Goal: Task Accomplishment & Management: Manage account settings

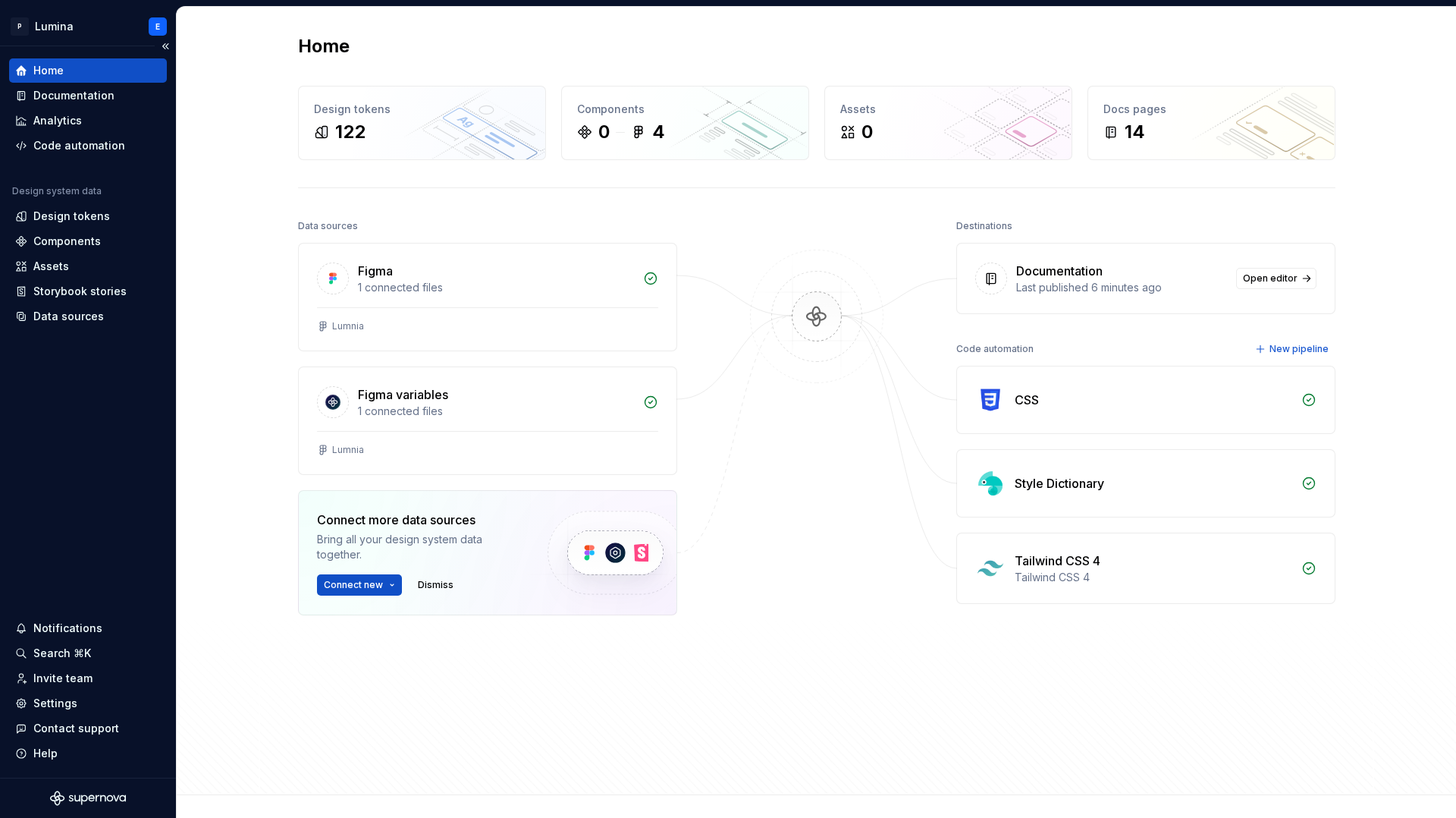
click at [68, 72] on div "Home" at bounding box center [88, 71] width 146 height 16
click at [389, 586] on html "P Lumina E Home Documentation Analytics Code automation Design system data Desi…" at bounding box center [728, 409] width 1456 height 818
click at [251, 529] on html "P Lumina E Home Documentation Analytics Code automation Design system data Desi…" at bounding box center [728, 409] width 1456 height 818
click at [49, 702] on div "Settings" at bounding box center [55, 704] width 44 height 16
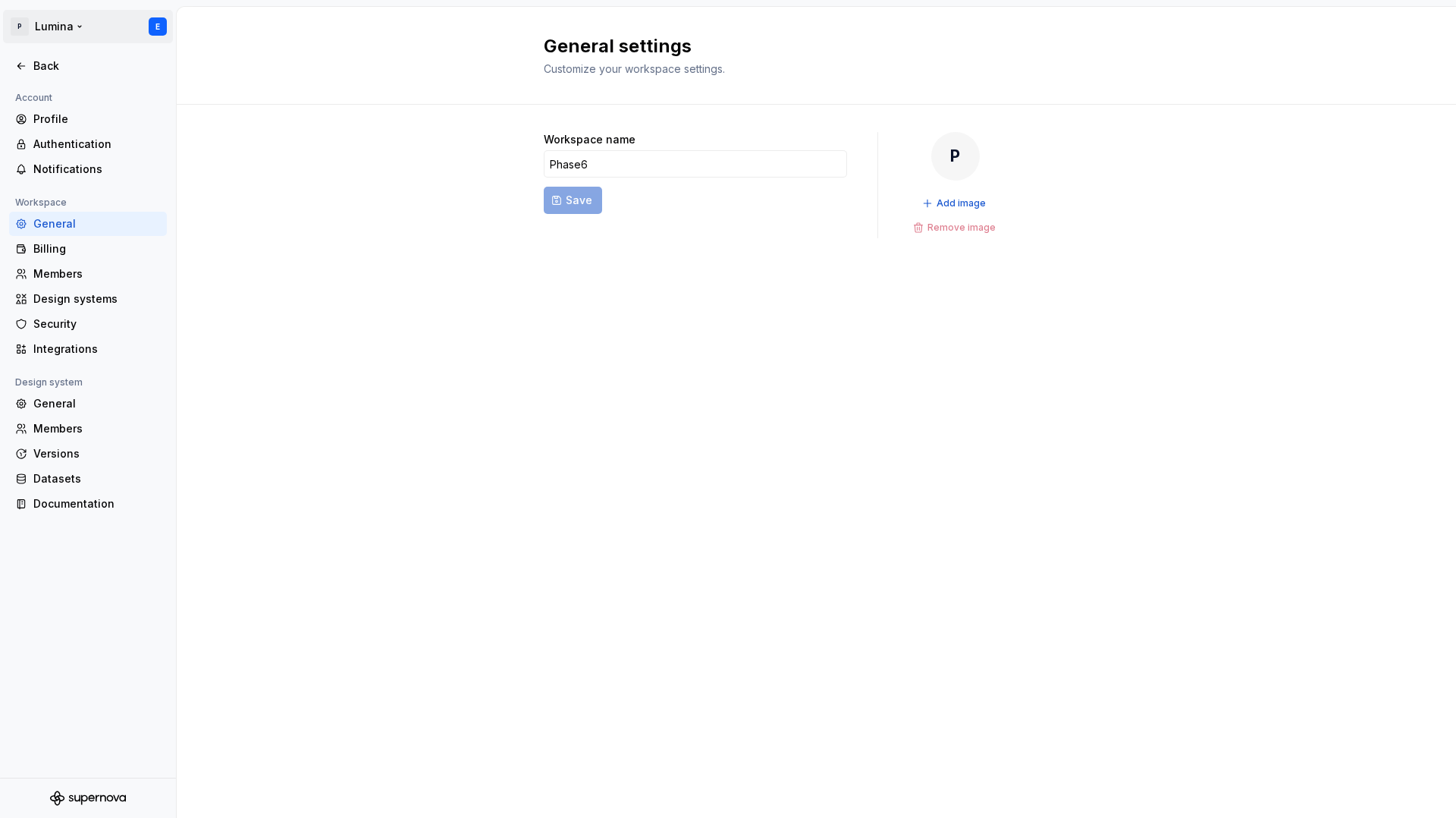
click at [57, 26] on html "P Lumina E Back Account Profile Authentication Notifications Workspace General …" at bounding box center [728, 409] width 1456 height 818
click at [27, 62] on icon at bounding box center [22, 66] width 12 height 12
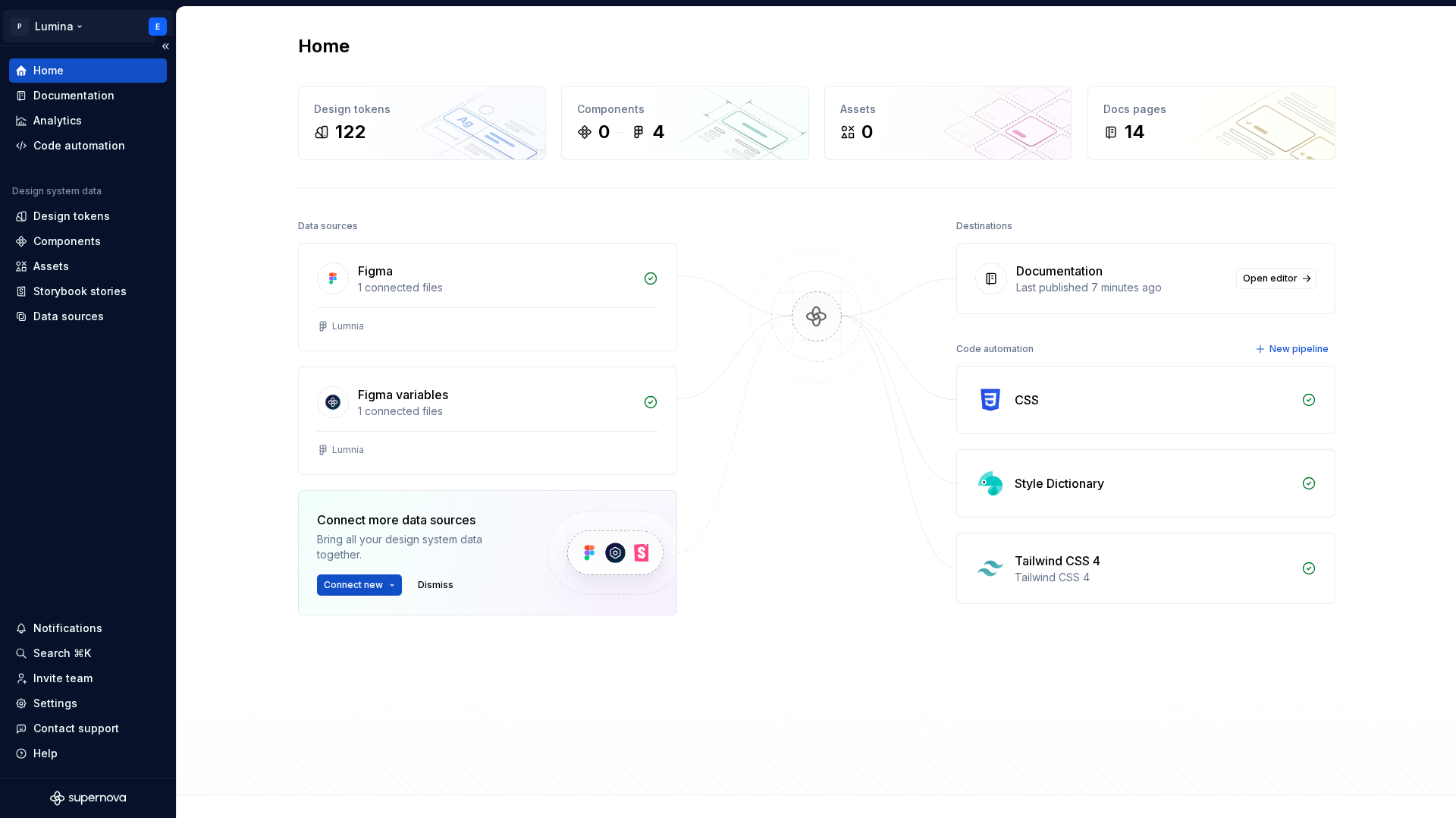
click at [48, 23] on html "P Lumina E Home Documentation Analytics Code automation Design system data Desi…" at bounding box center [728, 409] width 1456 height 818
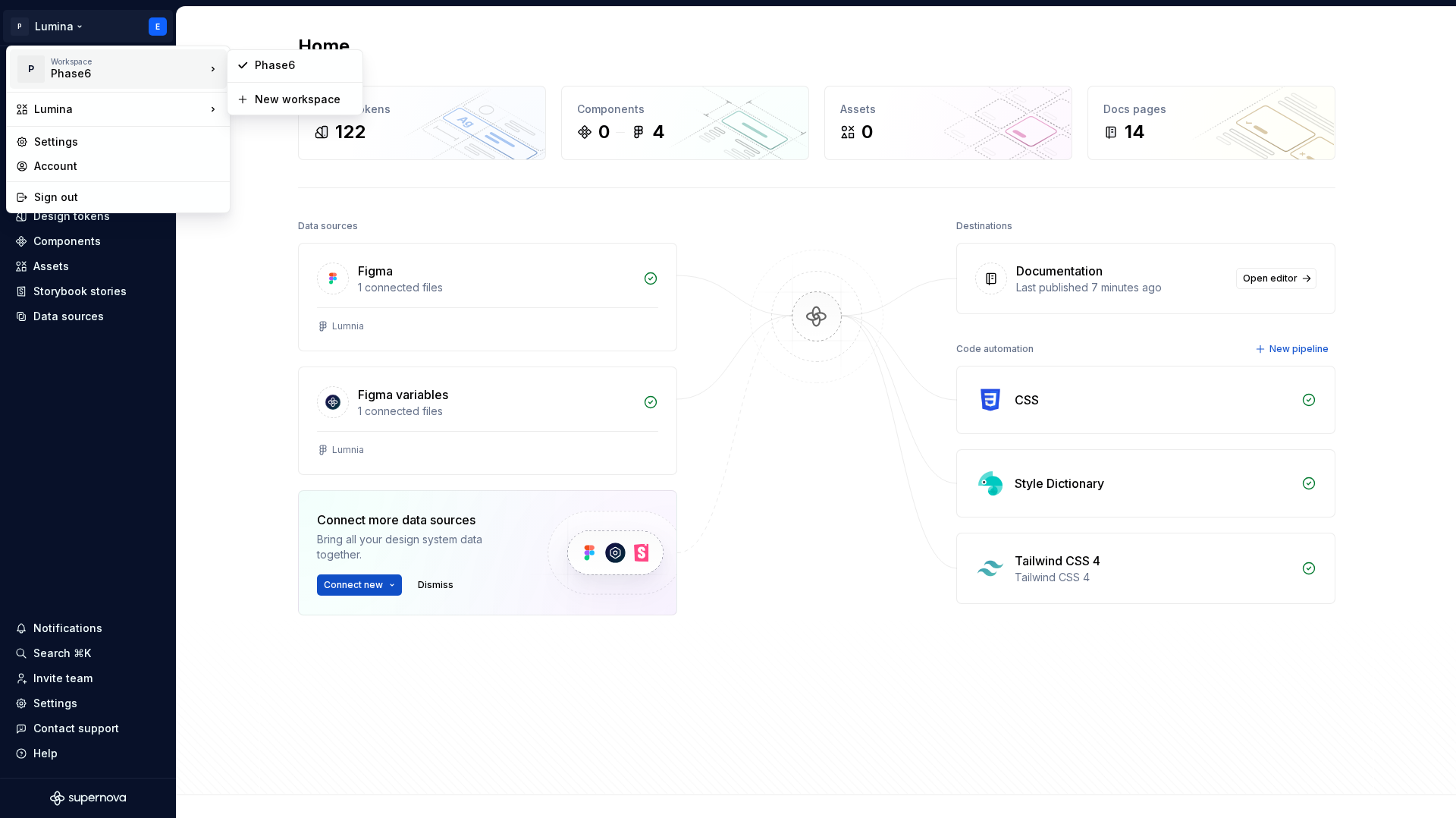
click at [66, 75] on div "Phase6" at bounding box center [115, 74] width 129 height 16
click at [261, 58] on div "Phase6" at bounding box center [304, 66] width 99 height 16
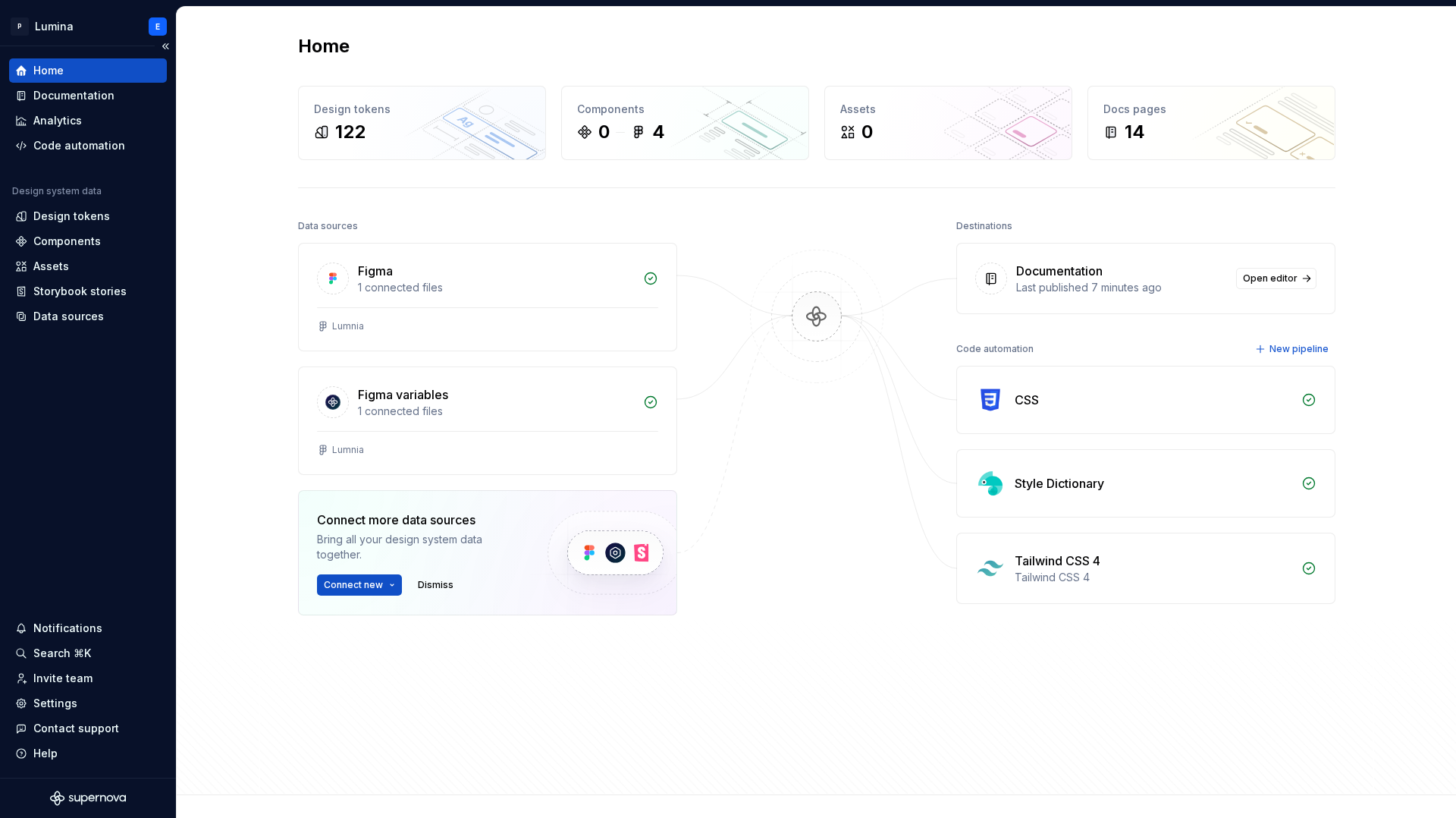
click at [71, 70] on div "Home" at bounding box center [88, 71] width 146 height 16
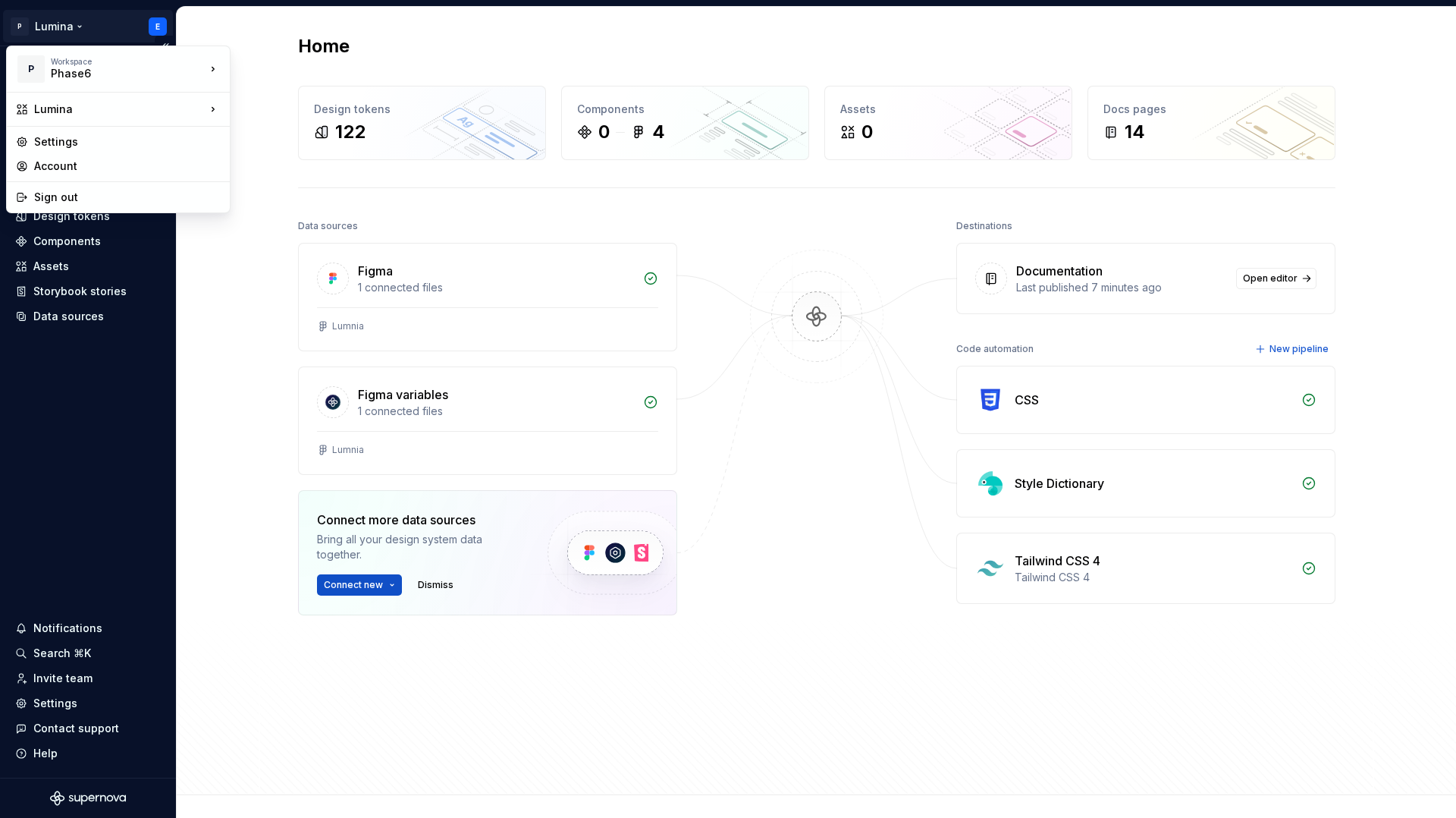
click at [58, 37] on html "P Lumina E Home Documentation Analytics Code automation Design system data Desi…" at bounding box center [728, 409] width 1456 height 818
click at [291, 70] on div "Phase6" at bounding box center [304, 66] width 99 height 16
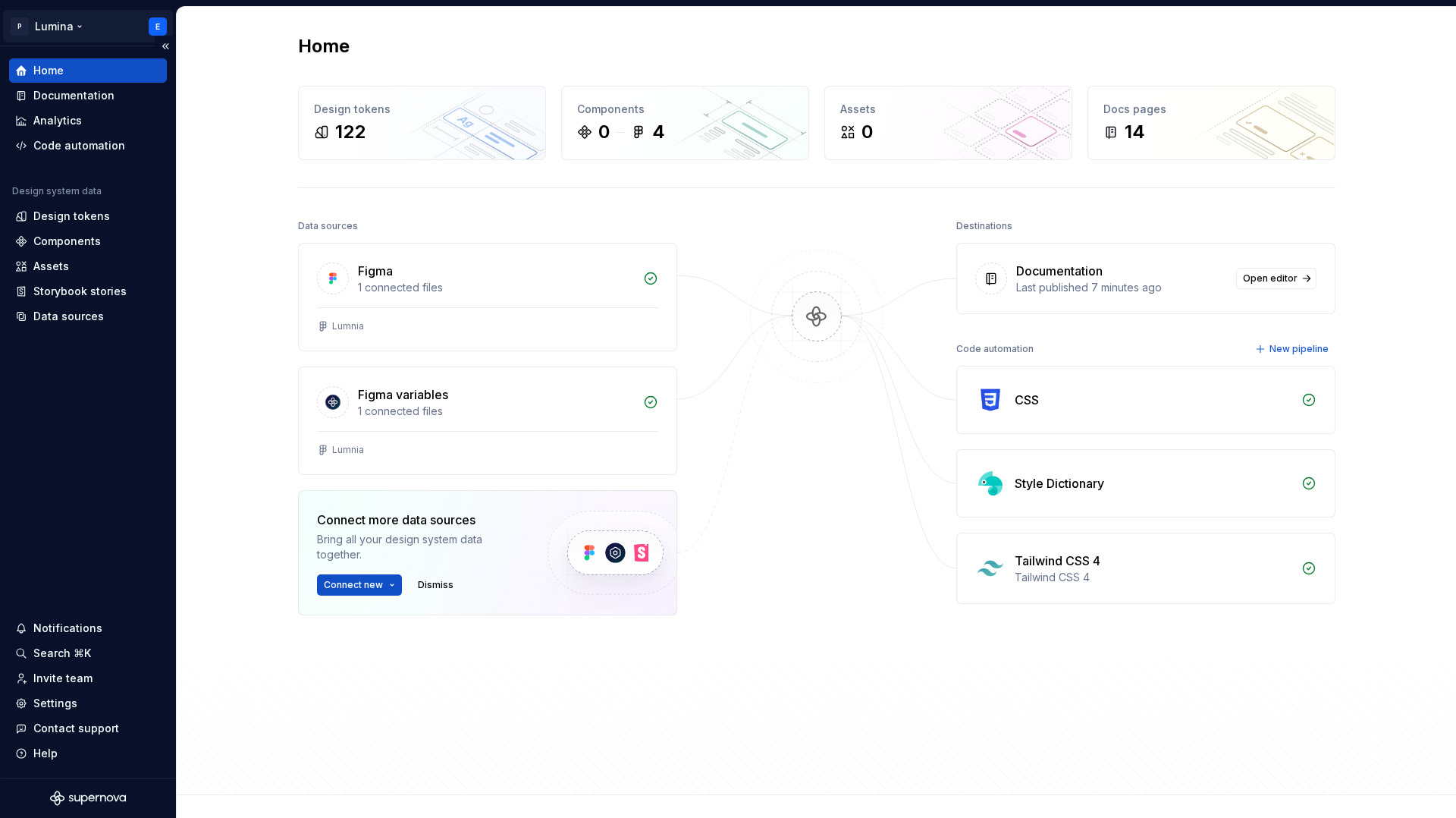
click at [52, 22] on html "P Lumina E Home Documentation Analytics Code automation Design system data Desi…" at bounding box center [728, 409] width 1456 height 818
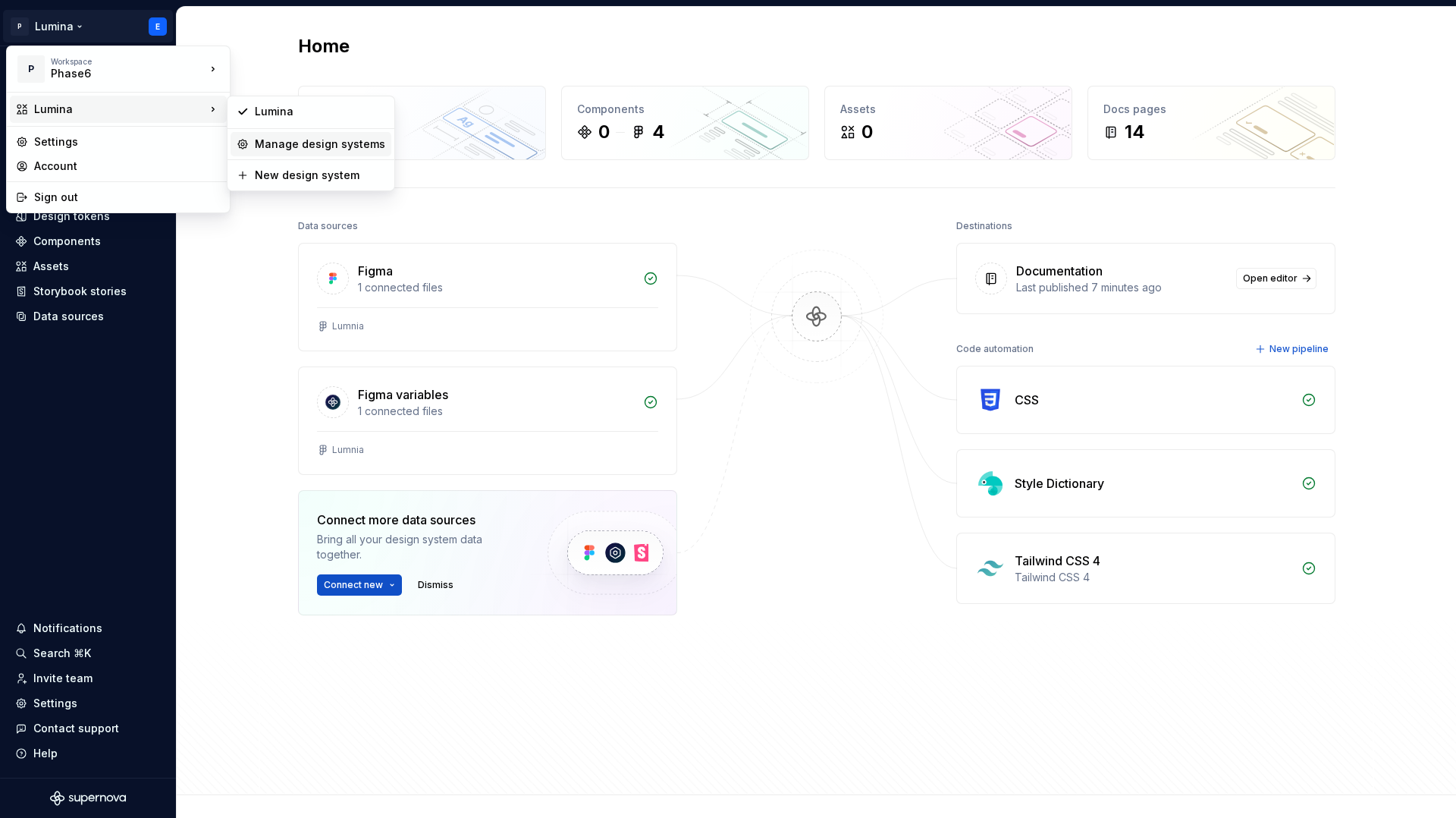
click at [305, 145] on div "Manage design systems" at bounding box center [320, 145] width 131 height 16
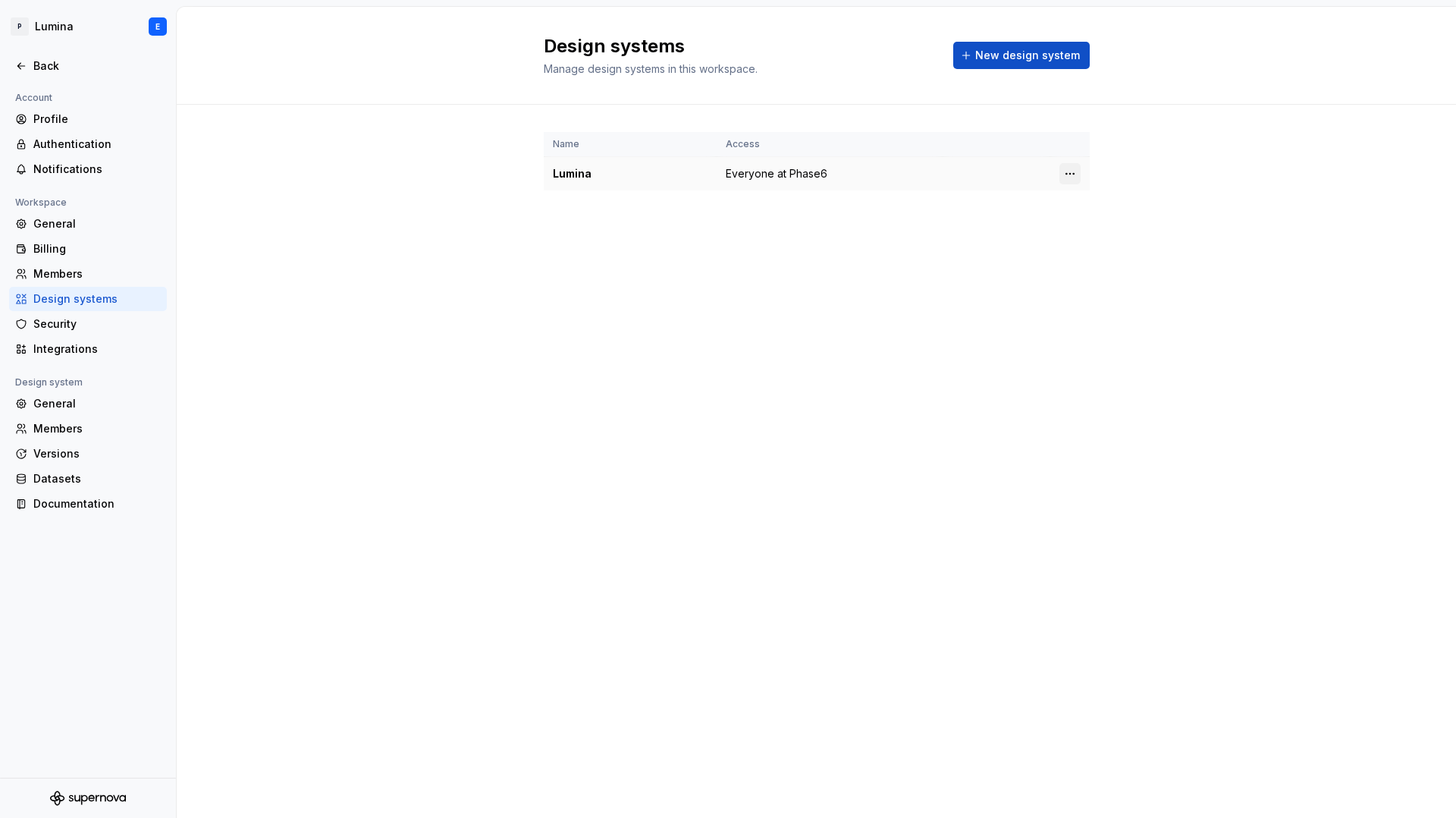
click at [1071, 177] on html "P Lumina E Back Account Profile Authentication Notifications Workspace General …" at bounding box center [728, 409] width 1456 height 818
click at [1131, 231] on div "Design system settings" at bounding box center [1159, 228] width 144 height 16
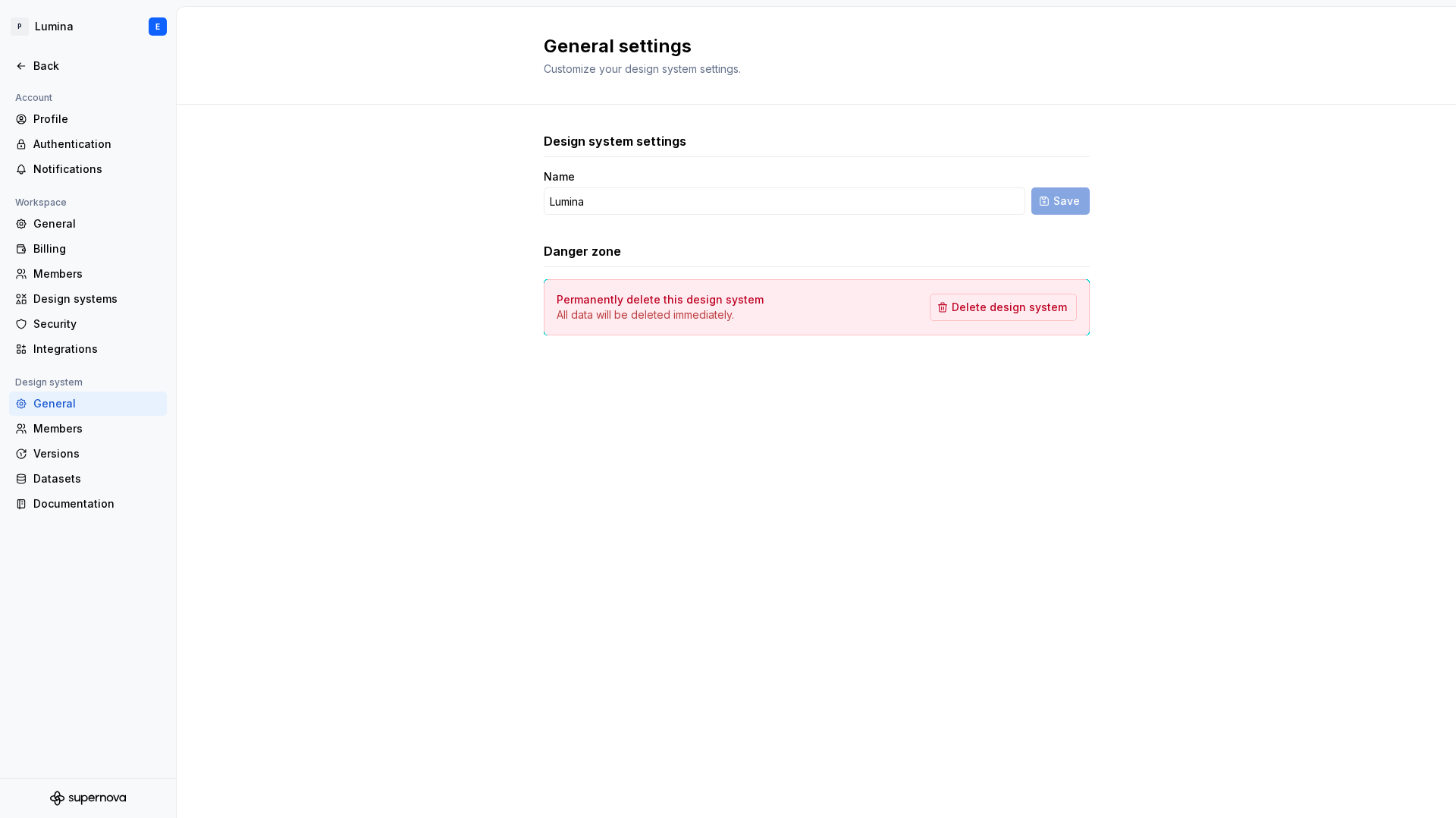
click at [287, 106] on div "Design system settings Name Lumina Save Danger zone Permanently delete this des…" at bounding box center [816, 249] width 1279 height 289
